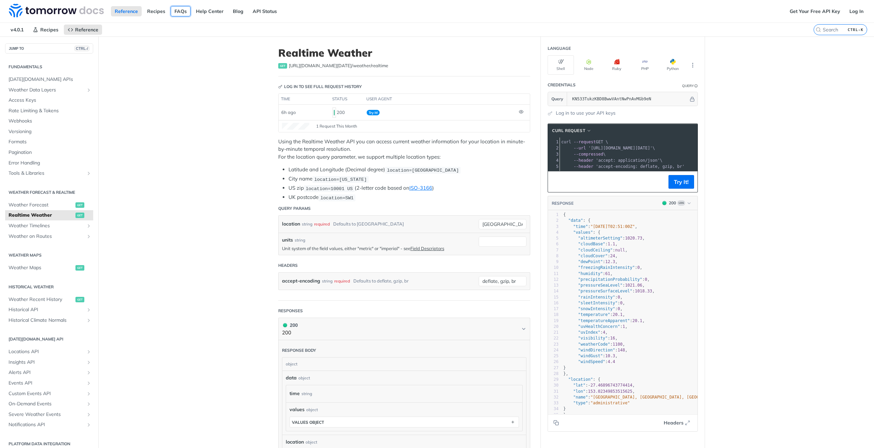
click at [175, 11] on link "FAQs" at bounding box center [181, 11] width 20 height 10
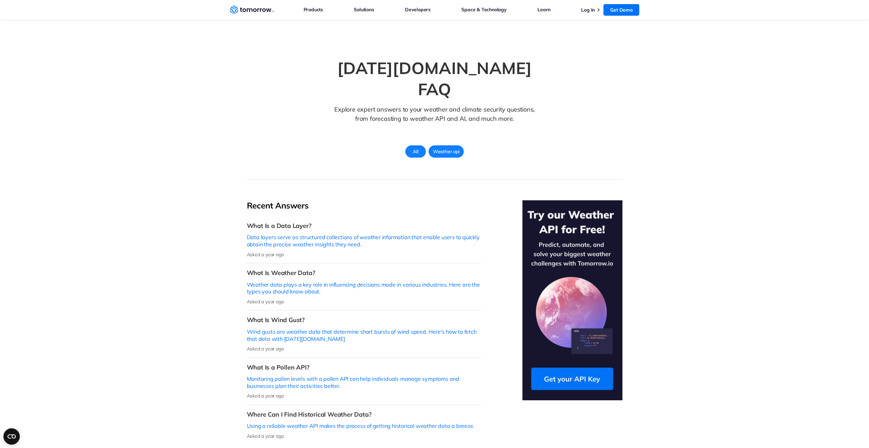
click at [417, 147] on span "All" at bounding box center [415, 151] width 13 height 9
